Goal: Check status

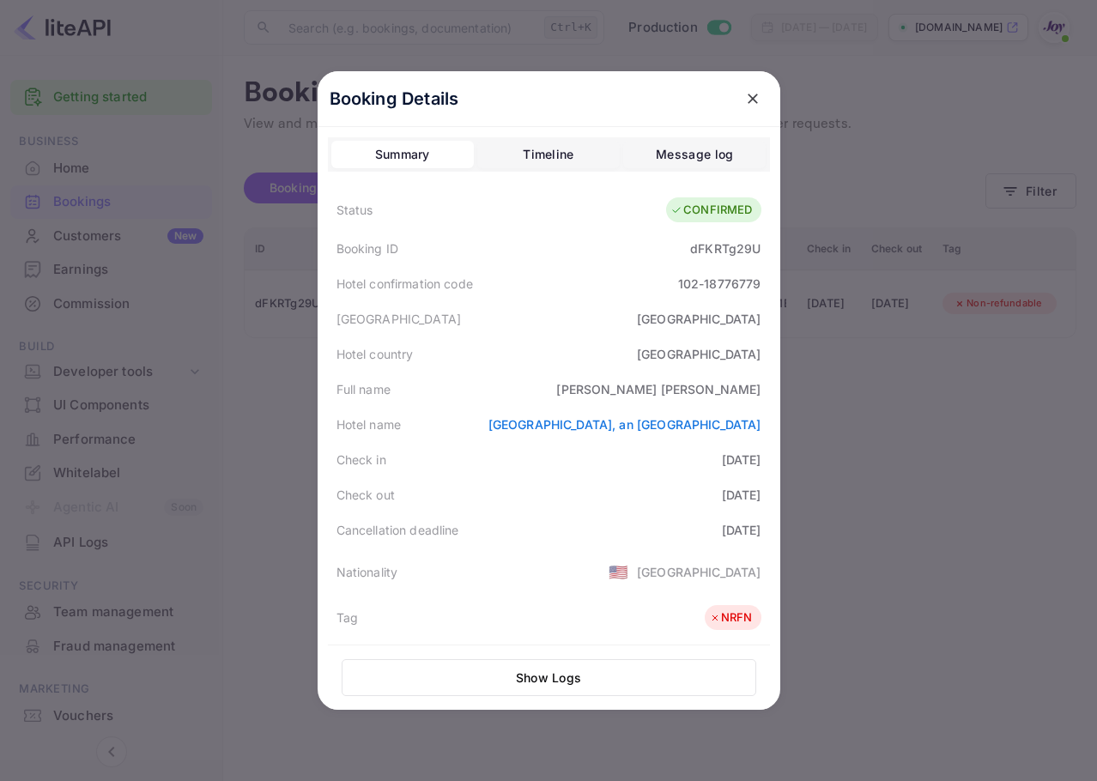
scroll to position [266, 0]
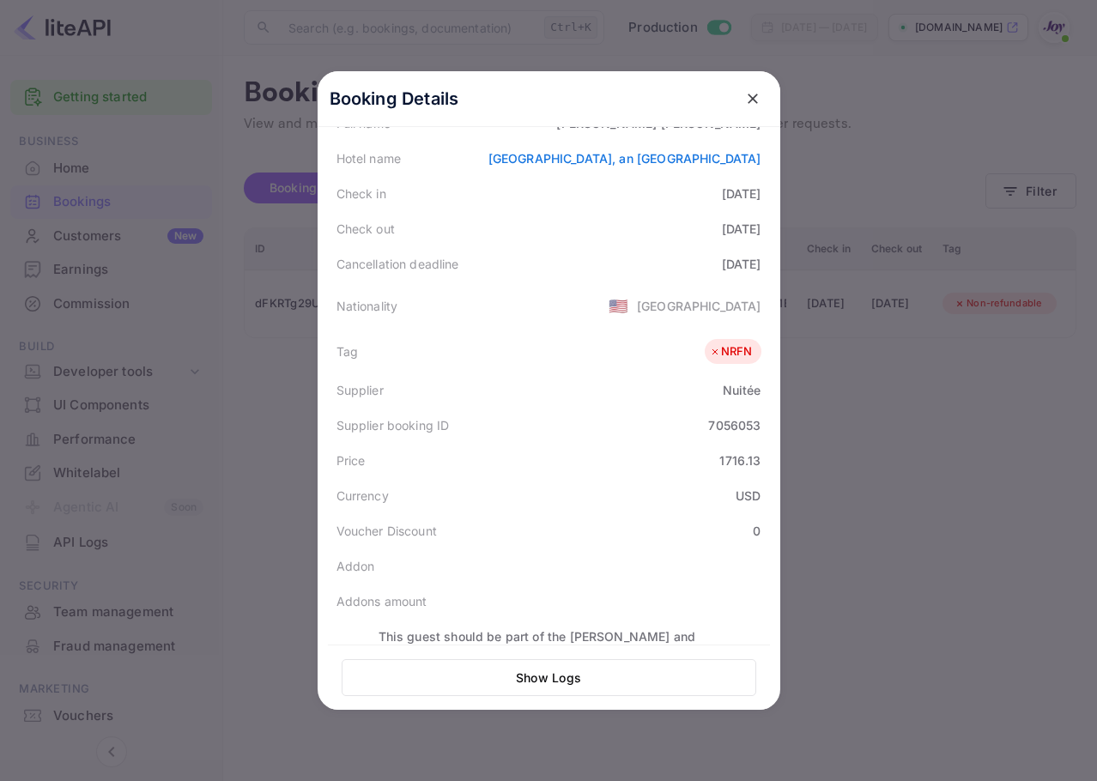
click at [744, 98] on icon "close" at bounding box center [752, 98] width 17 height 17
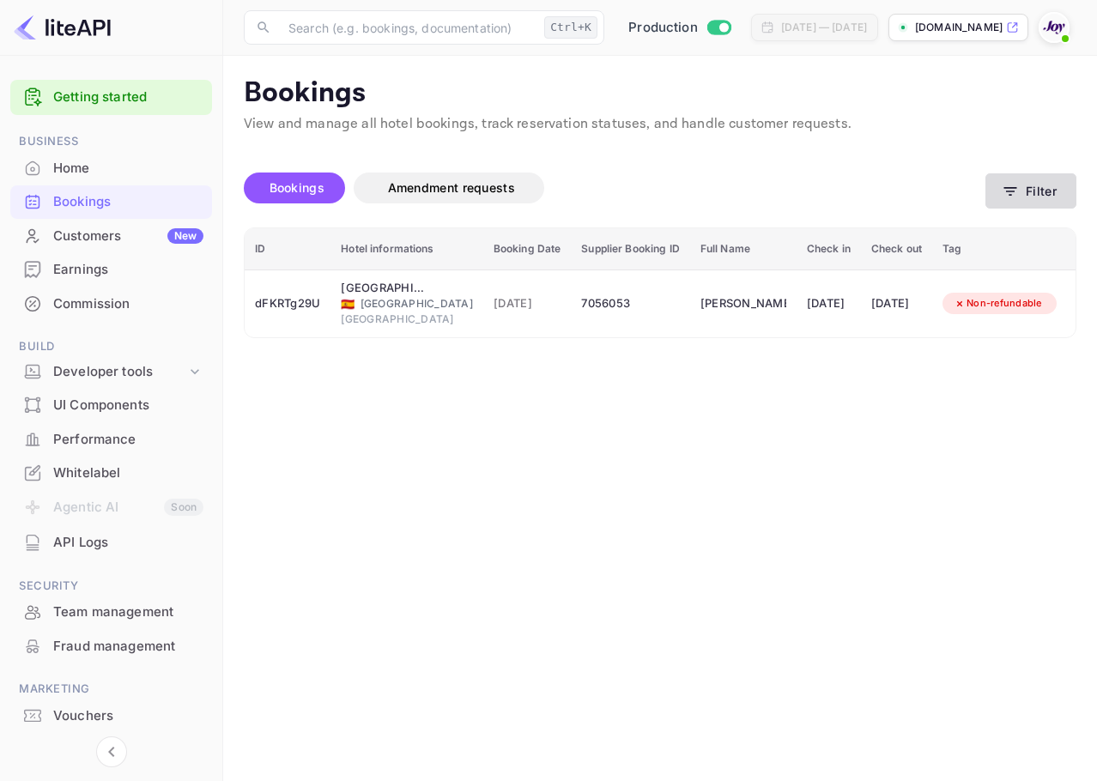
click at [1024, 191] on button "Filter" at bounding box center [1030, 190] width 91 height 35
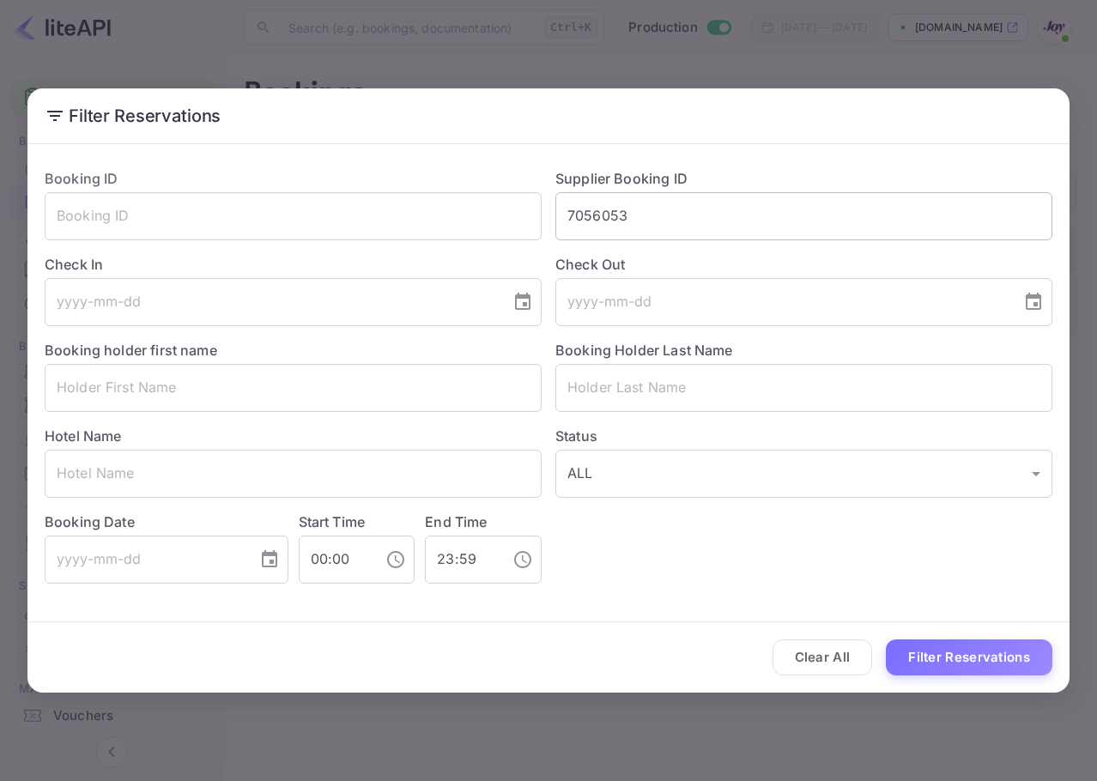
click at [468, 199] on div "Booking ID ​ Supplier Booking ID 7056053 ​ Check In ​ Check Out ​ Booking holde…" at bounding box center [541, 369] width 1021 height 429
click at [654, 227] on input "7056053" at bounding box center [803, 216] width 497 height 48
click at [655, 218] on input "7056053" at bounding box center [803, 216] width 497 height 48
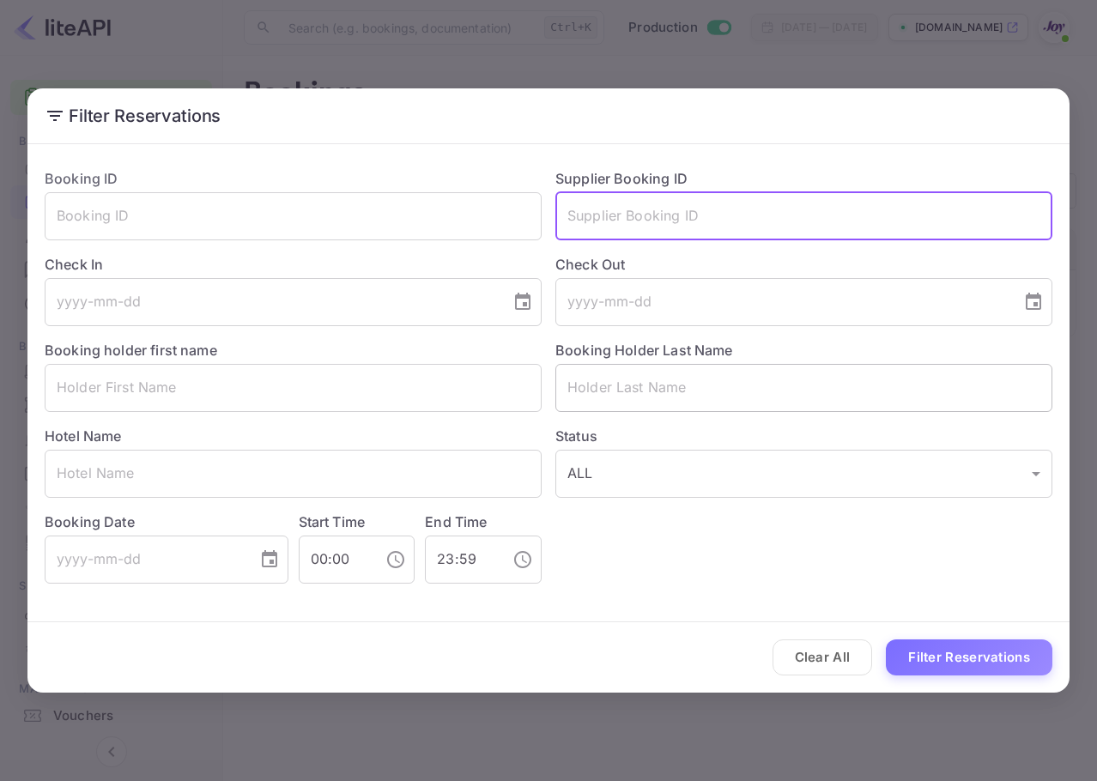
click at [651, 373] on input "text" at bounding box center [803, 388] width 497 height 48
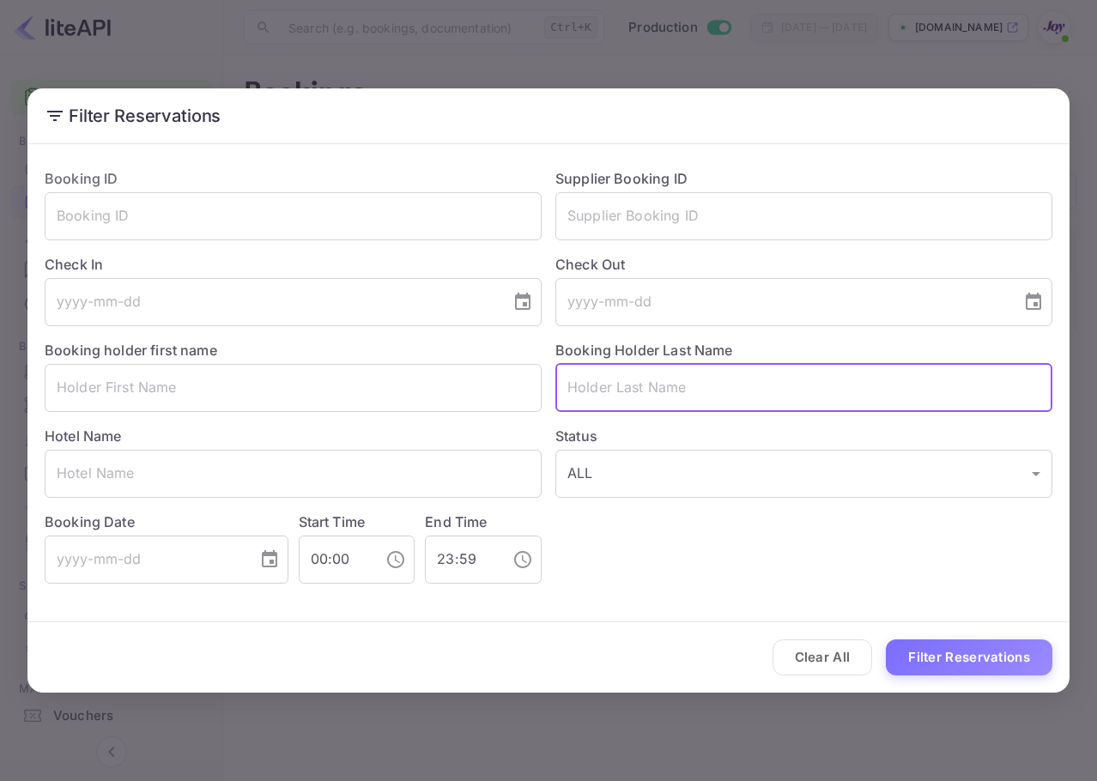
paste input "[PERSON_NAME]"
type input "[PERSON_NAME]"
click at [952, 649] on button "Filter Reservations" at bounding box center [969, 657] width 167 height 37
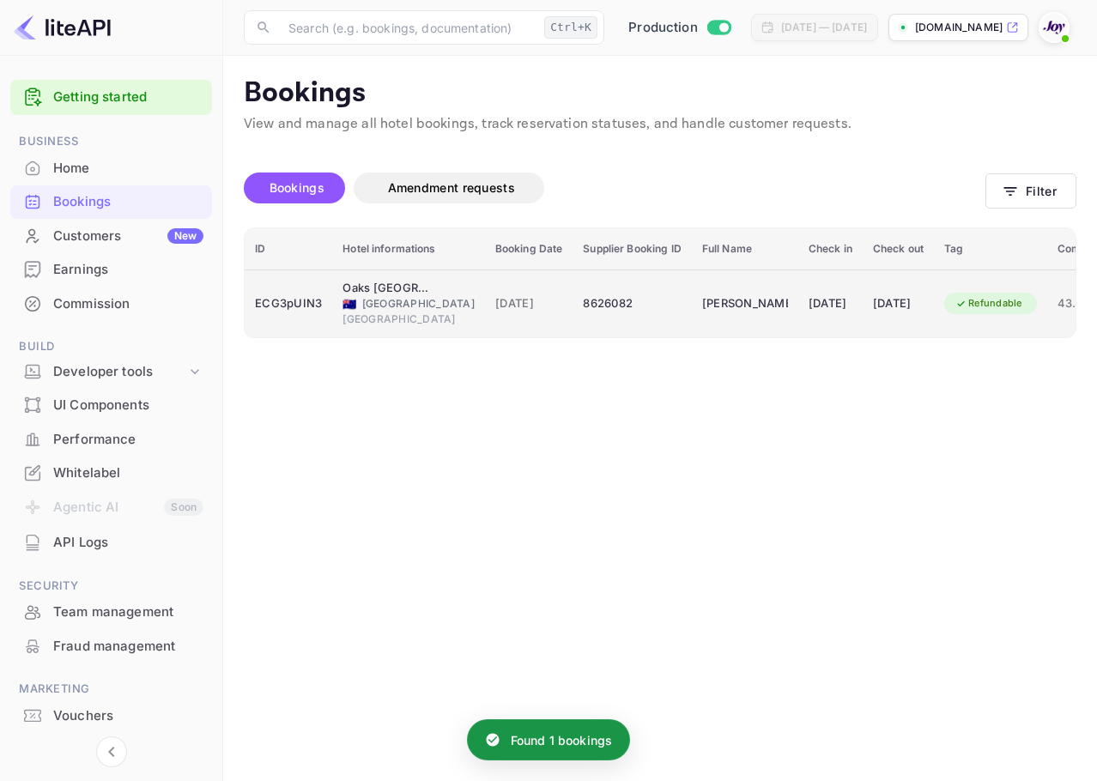
click at [692, 290] on td "[PERSON_NAME]" at bounding box center [745, 304] width 106 height 68
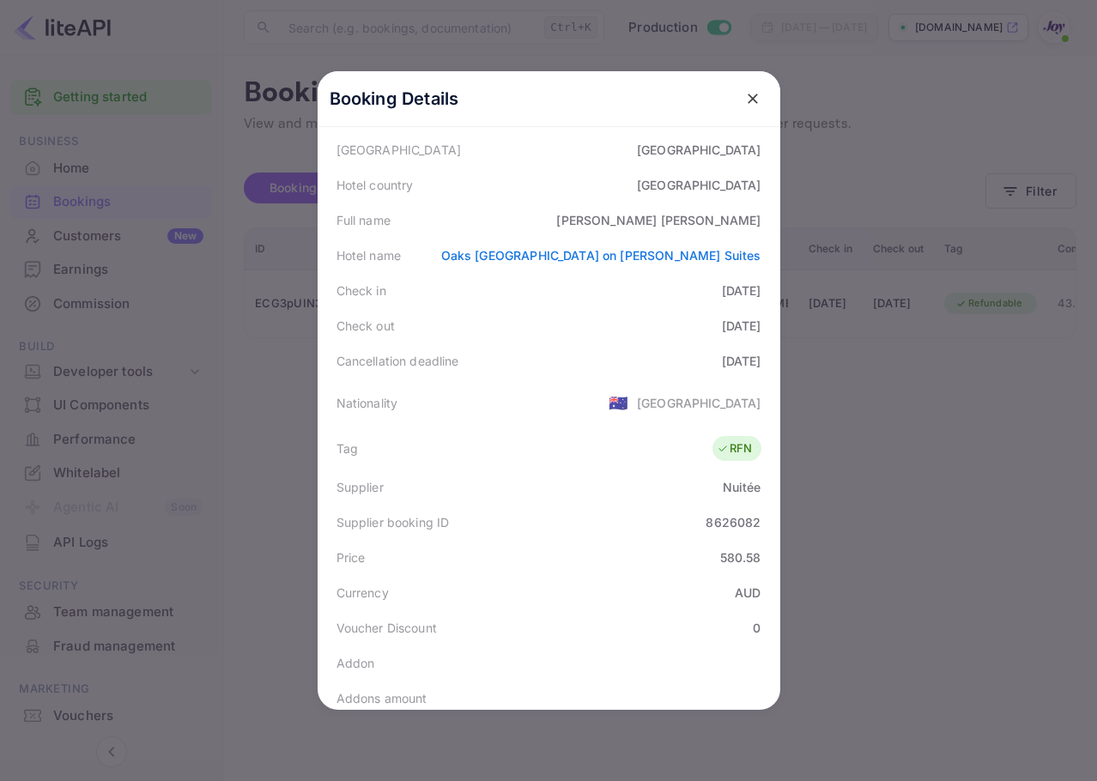
scroll to position [399, 0]
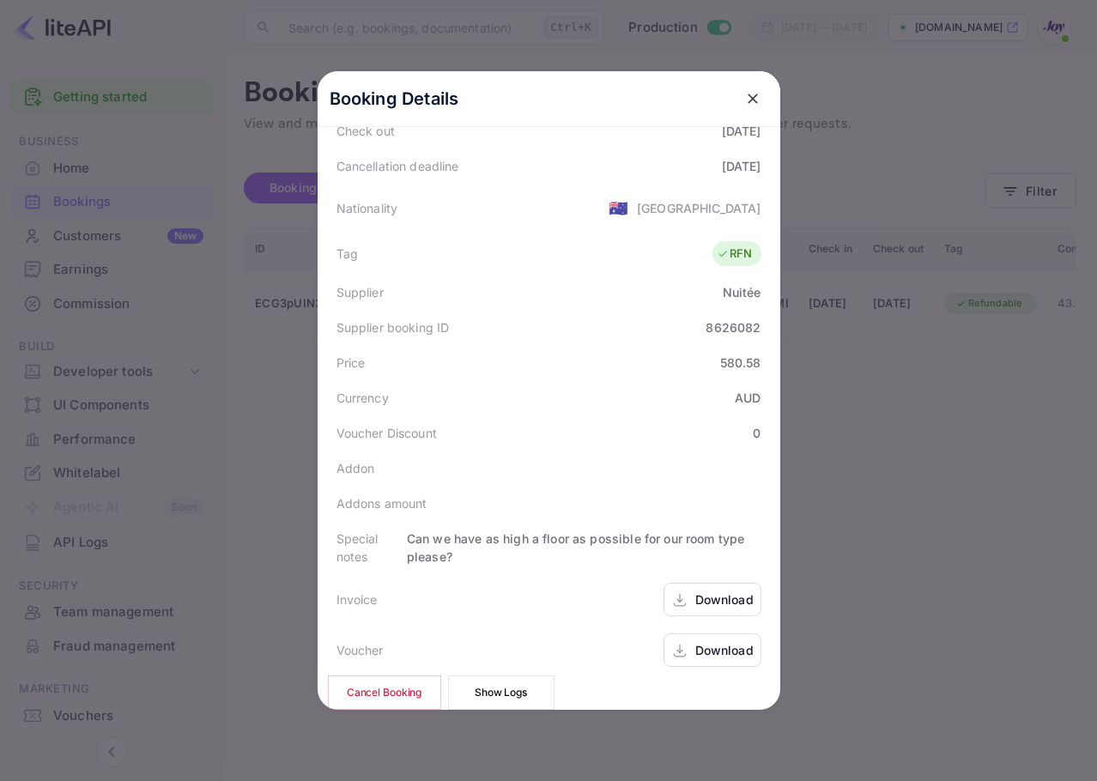
click at [717, 583] on div "Download" at bounding box center [713, 599] width 98 height 33
click at [707, 633] on div "Download" at bounding box center [713, 649] width 98 height 33
